Goal: Information Seeking & Learning: Learn about a topic

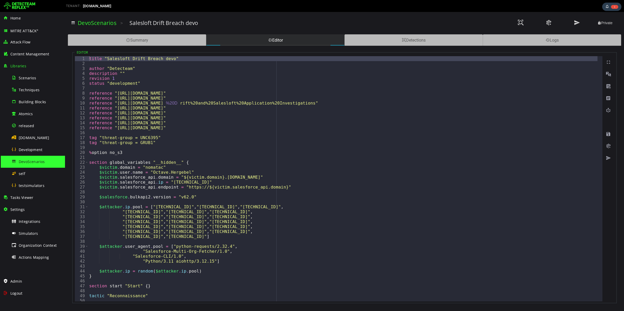
click at [36, 163] on span "DevoScenarios" at bounding box center [32, 161] width 26 height 5
click at [106, 23] on link "DevoScenarios" at bounding box center [97, 22] width 39 height 7
click at [24, 134] on div "[DOMAIN_NAME]" at bounding box center [36, 138] width 50 height 12
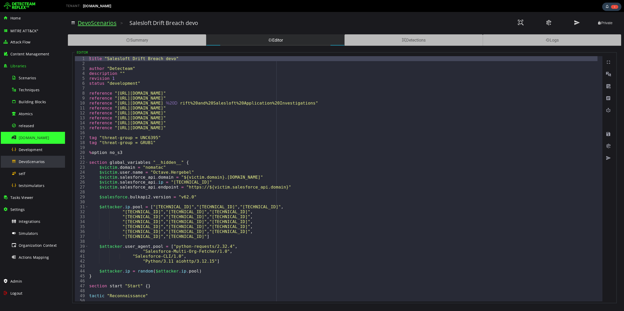
click at [39, 160] on span "DevoScenarios" at bounding box center [32, 161] width 26 height 5
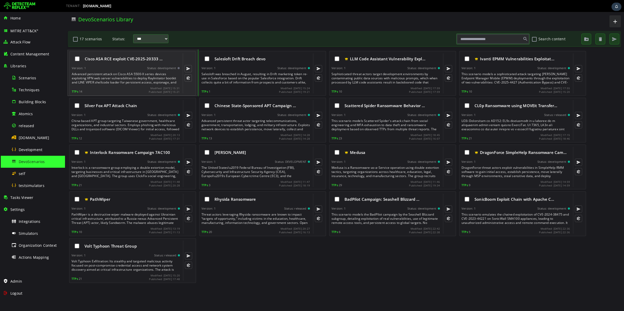
click at [131, 83] on div "Advanced persistent attack on Cisco ASA 5500-X series devices exploiting VPN we…" at bounding box center [126, 78] width 109 height 12
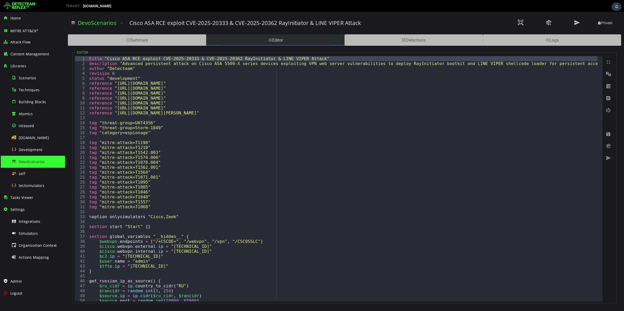
click at [279, 39] on div "Editor" at bounding box center [275, 39] width 138 height 11
click at [186, 39] on div "Summary" at bounding box center [137, 39] width 138 height 11
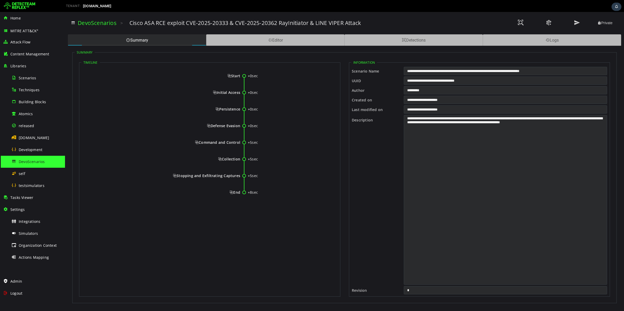
click at [227, 75] on span "Start" at bounding box center [233, 75] width 13 height 5
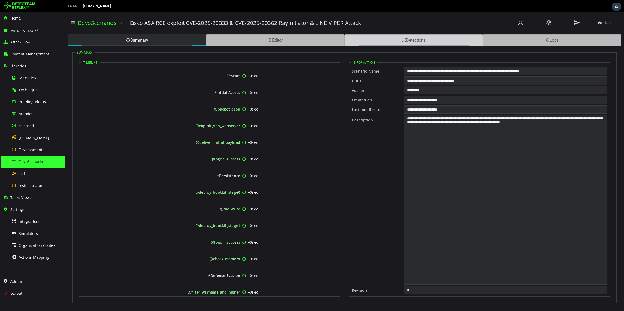
click at [413, 43] on div "Detections" at bounding box center [413, 39] width 138 height 11
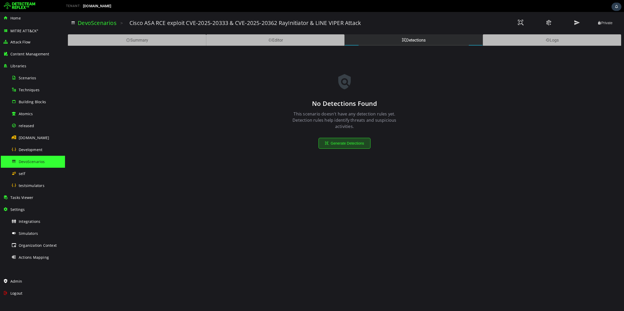
click at [348, 141] on button "Generate Detections" at bounding box center [344, 143] width 52 height 11
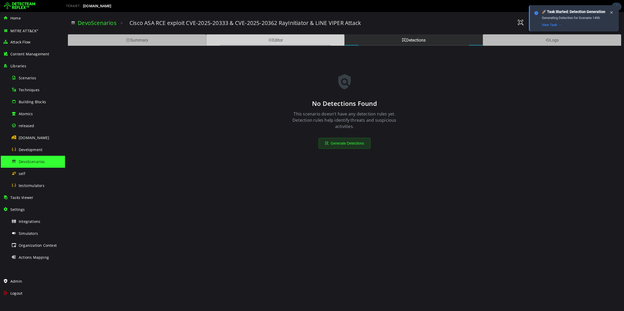
click at [276, 39] on div "Editor" at bounding box center [275, 39] width 138 height 11
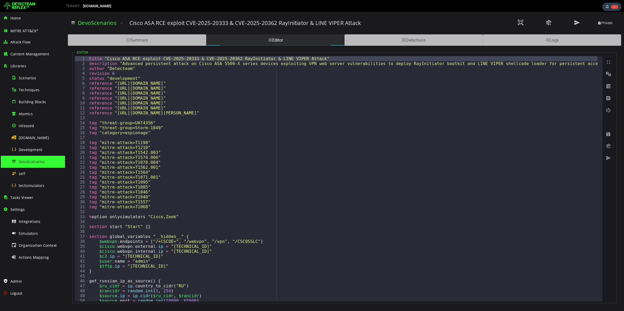
type textarea "**********"
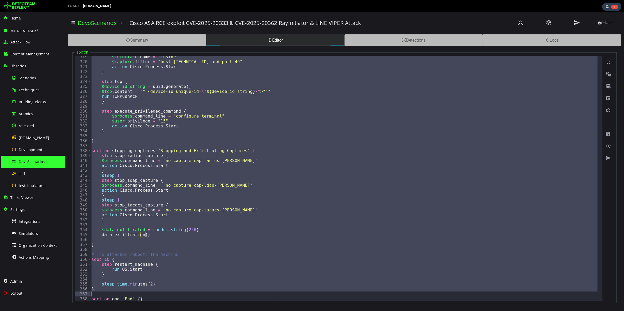
scroll to position [1587, 0]
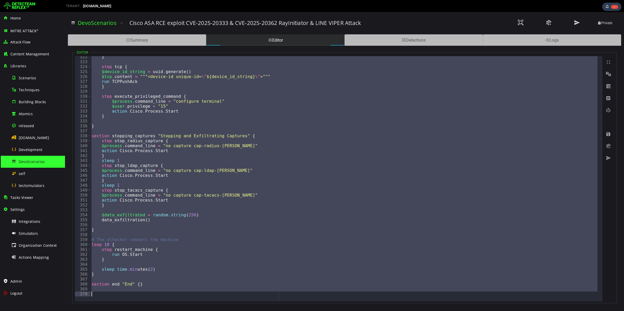
drag, startPoint x: 88, startPoint y: 58, endPoint x: 195, endPoint y: 211, distance: 186.2
click at [249, 307] on div "**********" at bounding box center [345, 177] width 554 height 263
click at [100, 20] on link "DevoScenarios" at bounding box center [97, 22] width 39 height 7
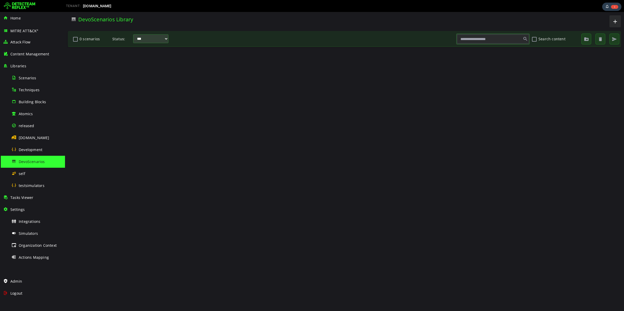
scroll to position [0, 0]
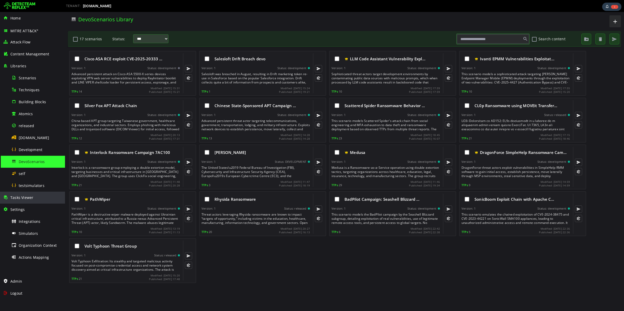
click at [31, 202] on div "Tasks Viewer" at bounding box center [32, 198] width 59 height 12
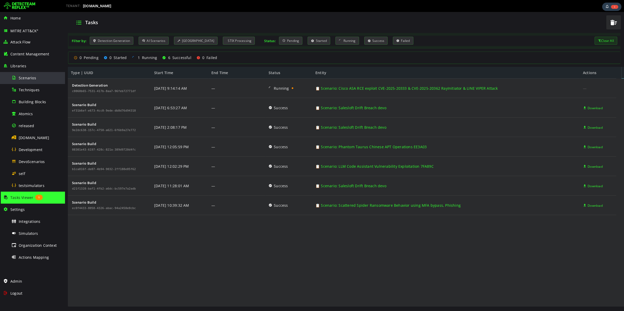
click at [29, 79] on span "Scenarios" at bounding box center [27, 77] width 17 height 5
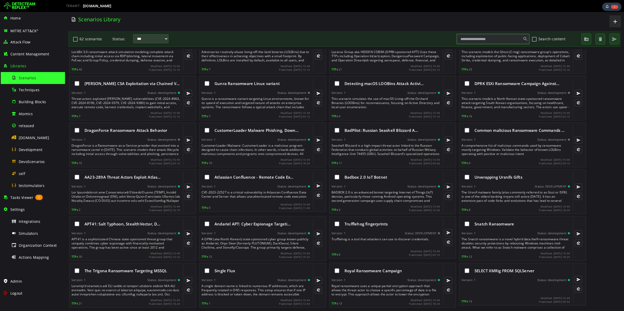
click at [479, 37] on input "text" at bounding box center [493, 39] width 72 height 9
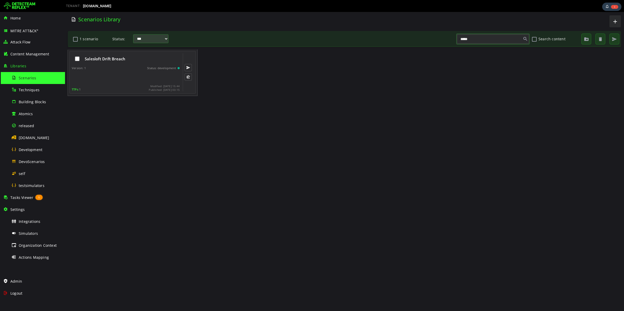
type input "*****"
click at [124, 64] on div "Salesloft Drift Breach" at bounding box center [126, 58] width 108 height 11
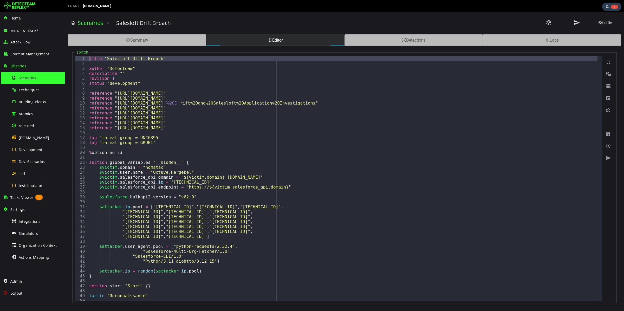
click at [124, 64] on div "1 2 3 4 5 6 7 8 9 10 11 12 13 14 15 16 17 18 19 20 21 22 23 24 25 26 27 28 29 3…" at bounding box center [339, 178] width 528 height 245
click at [25, 79] on span "Scenarios" at bounding box center [27, 77] width 17 height 5
click at [23, 147] on div "Development" at bounding box center [36, 150] width 50 height 12
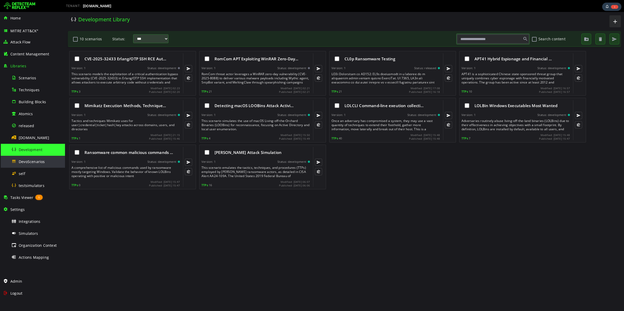
click at [29, 162] on span "DevoScenarios" at bounding box center [32, 161] width 26 height 5
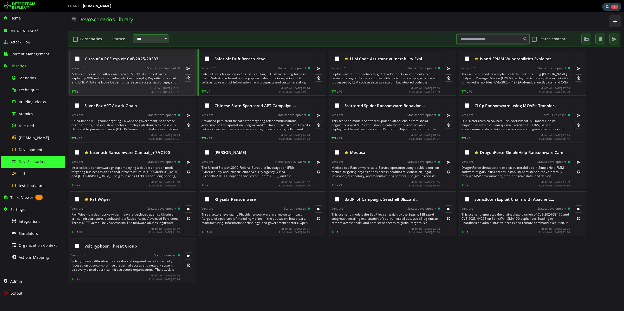
click at [138, 76] on div "Advanced persistent attack on Cisco ASA 5500-X series devices exploiting VPN we…" at bounding box center [126, 78] width 109 height 12
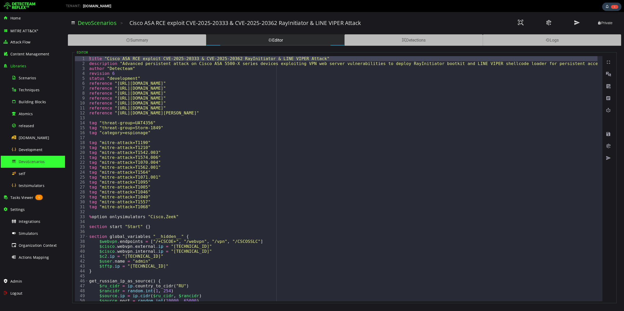
type textarea "**********"
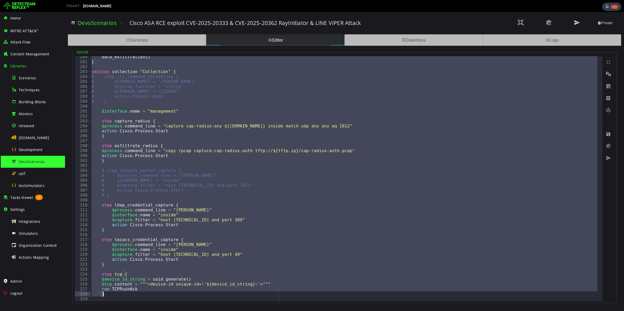
scroll to position [1587, 0]
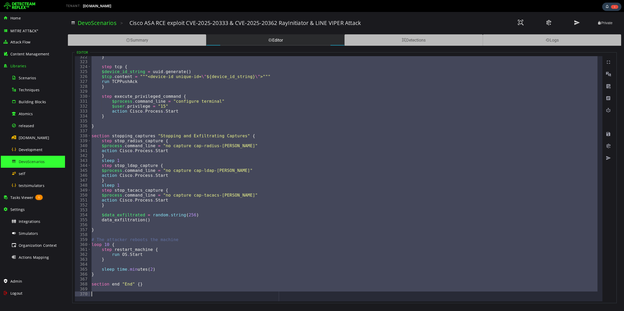
drag, startPoint x: 89, startPoint y: 59, endPoint x: 177, endPoint y: 178, distance: 148.5
click at [212, 298] on div "**********" at bounding box center [339, 178] width 528 height 245
click at [396, 37] on div "Detections" at bounding box center [413, 39] width 138 height 11
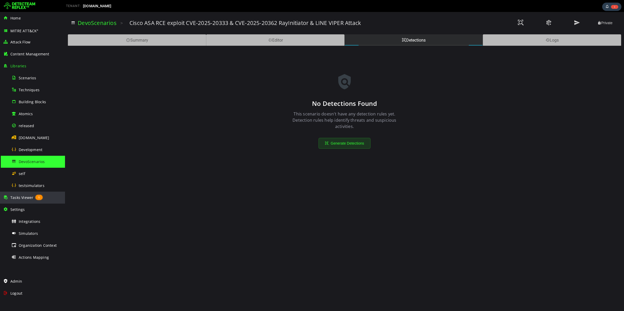
click at [21, 194] on div "Tasks Viewer 1" at bounding box center [32, 198] width 59 height 12
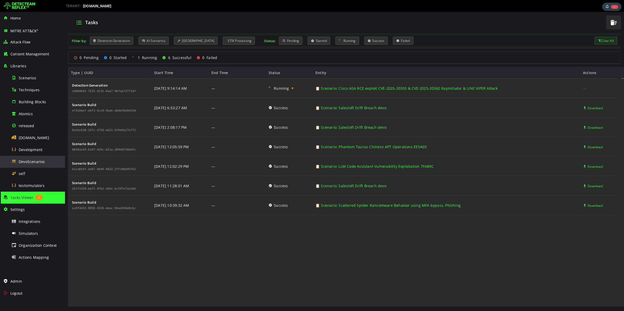
click at [36, 159] on span "DevoScenarios" at bounding box center [32, 161] width 26 height 5
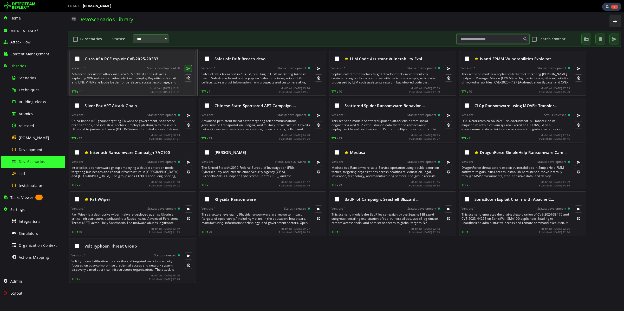
click at [188, 69] on button at bounding box center [188, 68] width 7 height 7
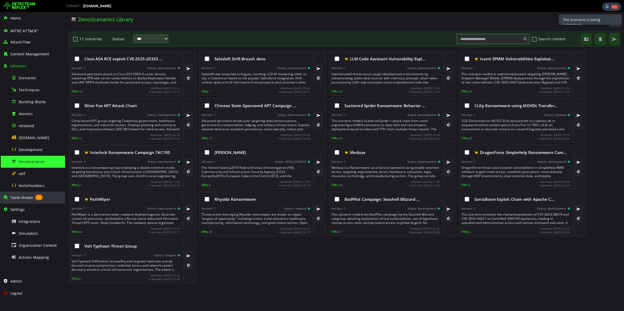
click at [25, 197] on span "Tasks Viewer" at bounding box center [21, 197] width 23 height 5
